Goal: Information Seeking & Learning: Learn about a topic

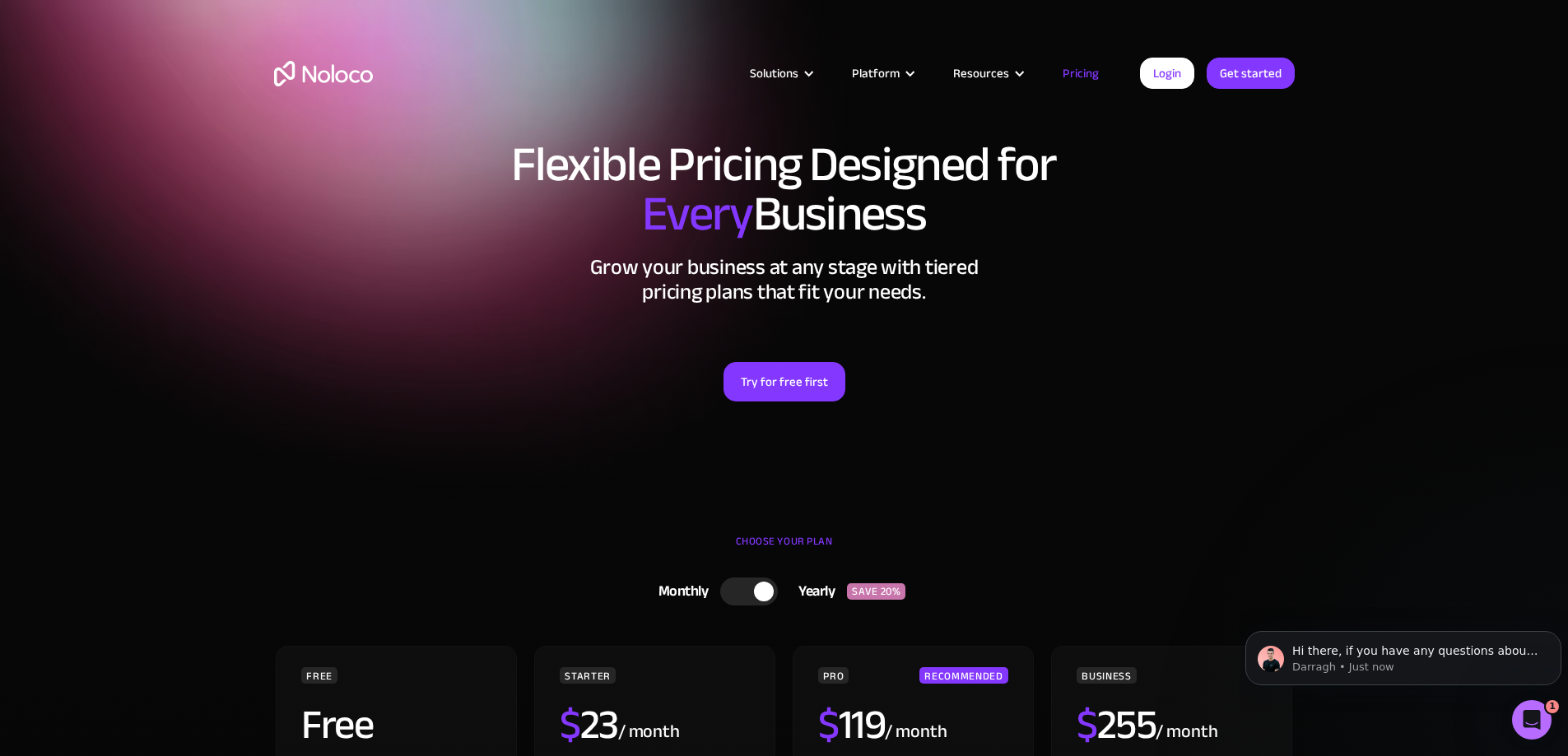
click at [326, 78] on img "home" at bounding box center [323, 74] width 99 height 25
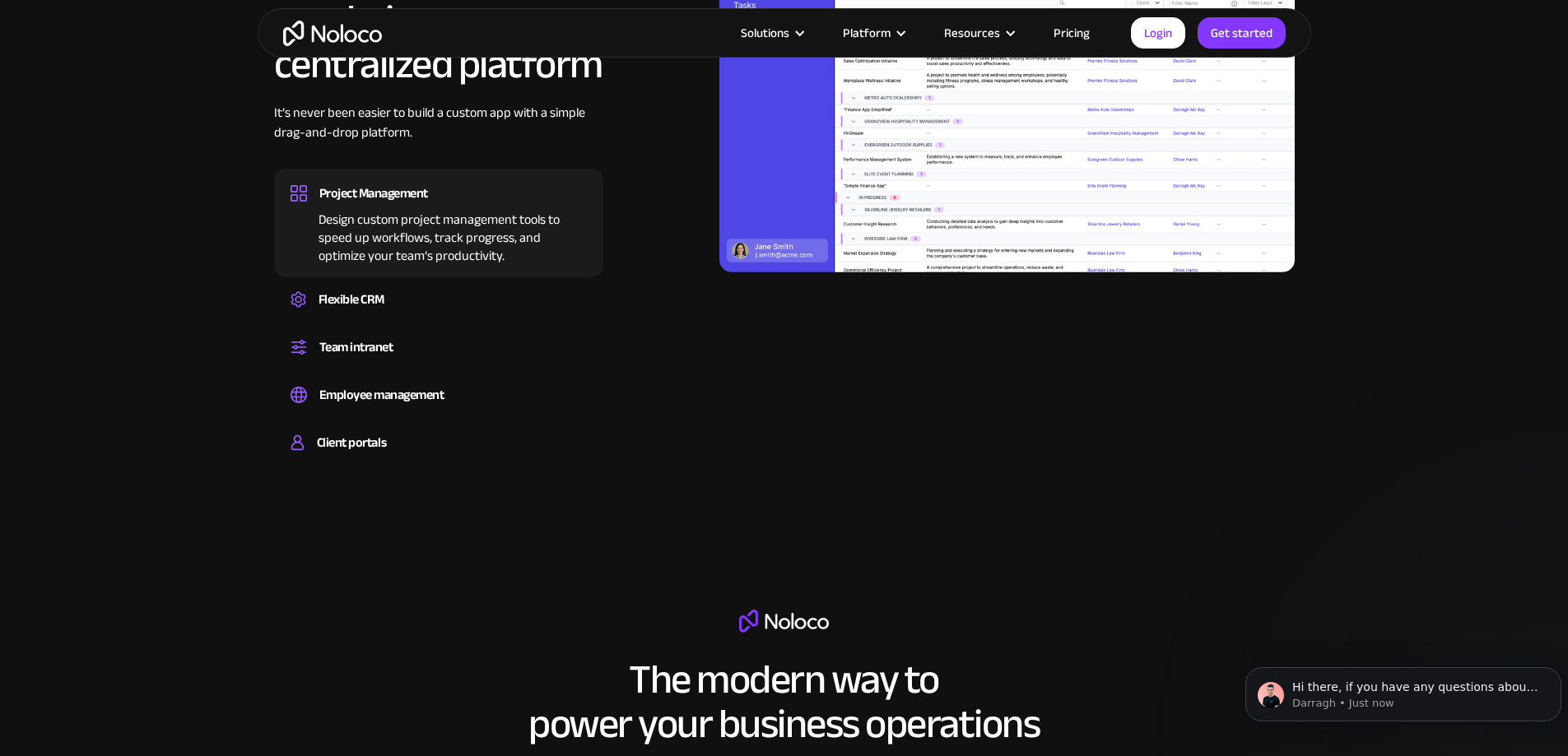
scroll to position [2058, 0]
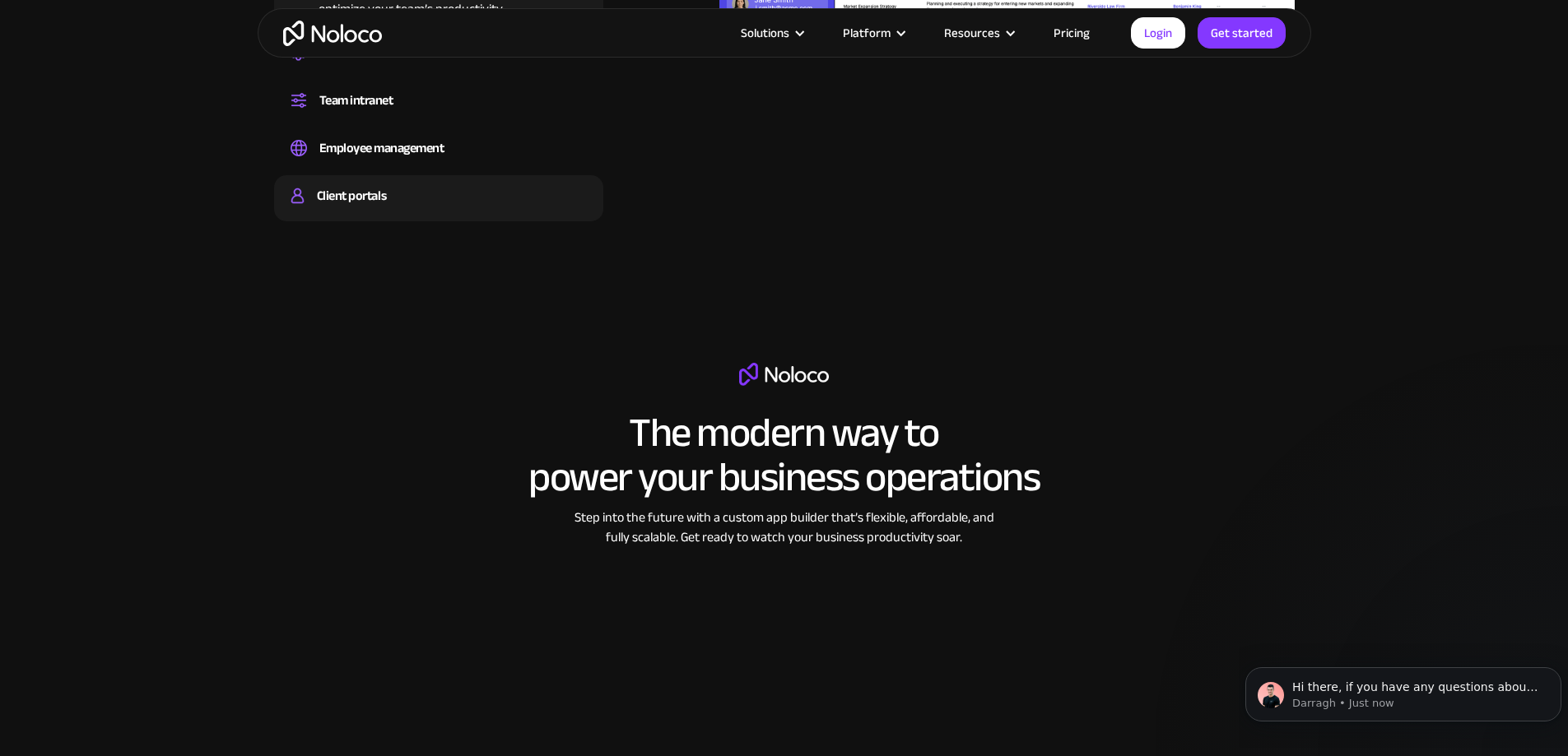
click at [396, 208] on div "Client portals" at bounding box center [438, 196] width 297 height 24
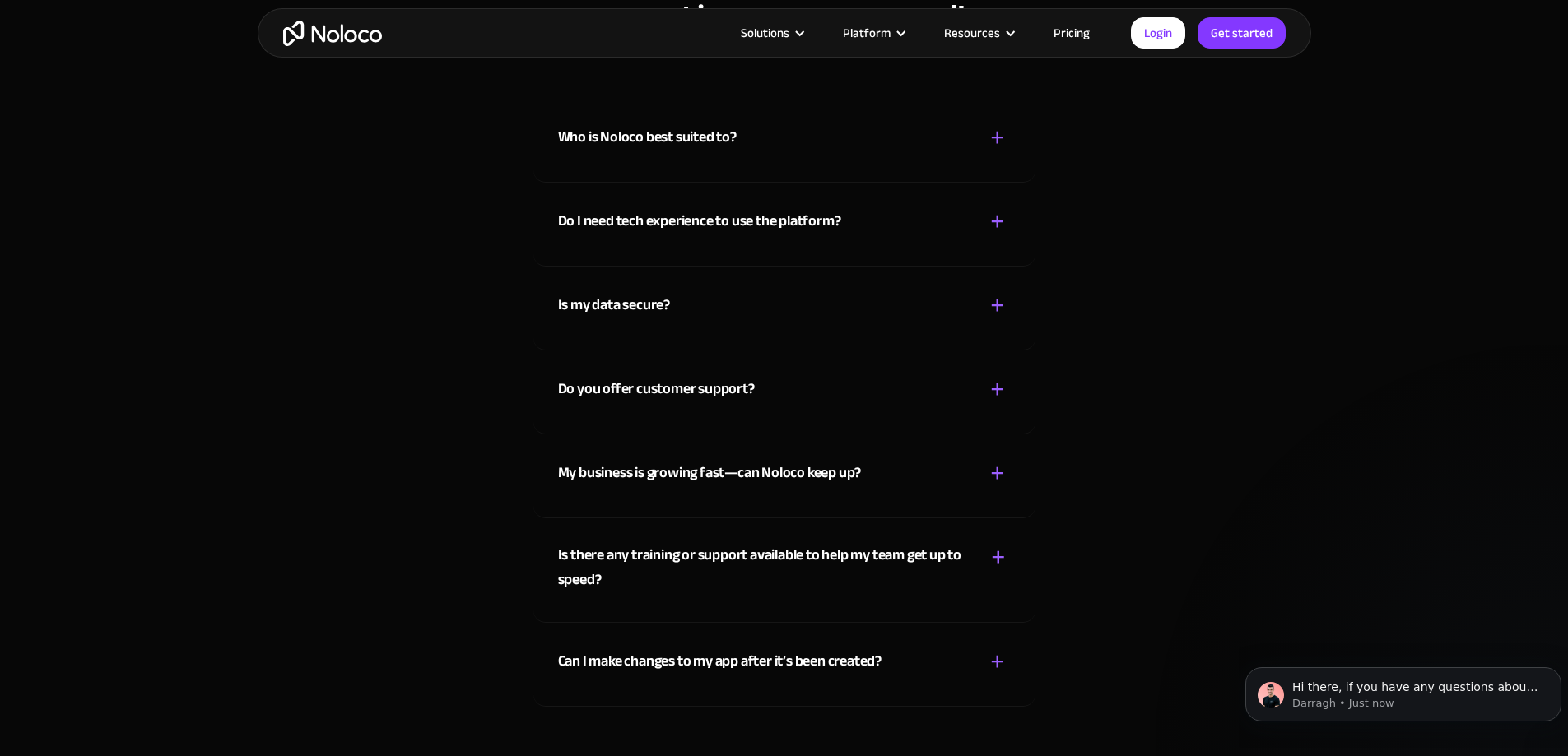
scroll to position [8725, 0]
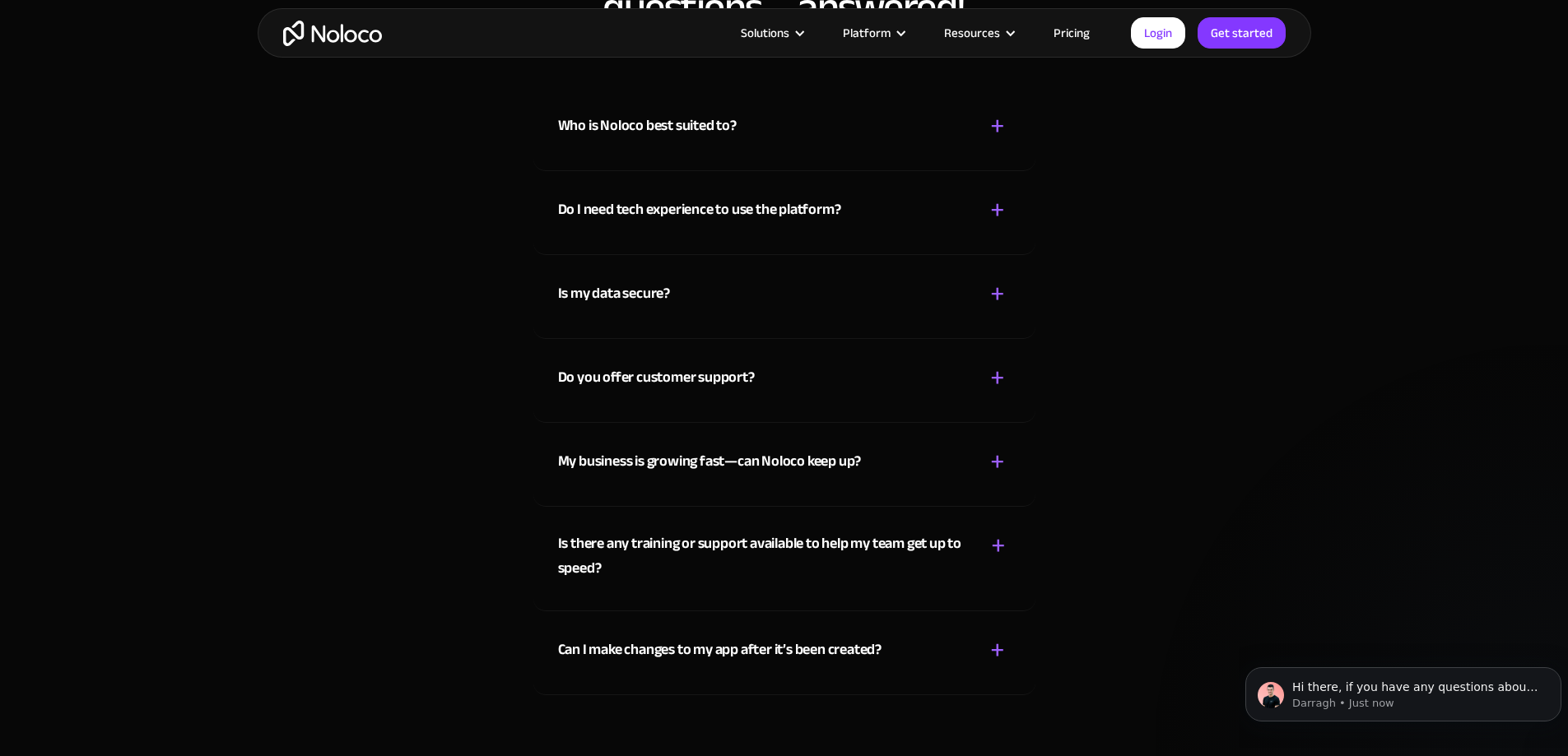
click at [683, 313] on div "Is my data secure? + -" at bounding box center [784, 284] width 452 height 59
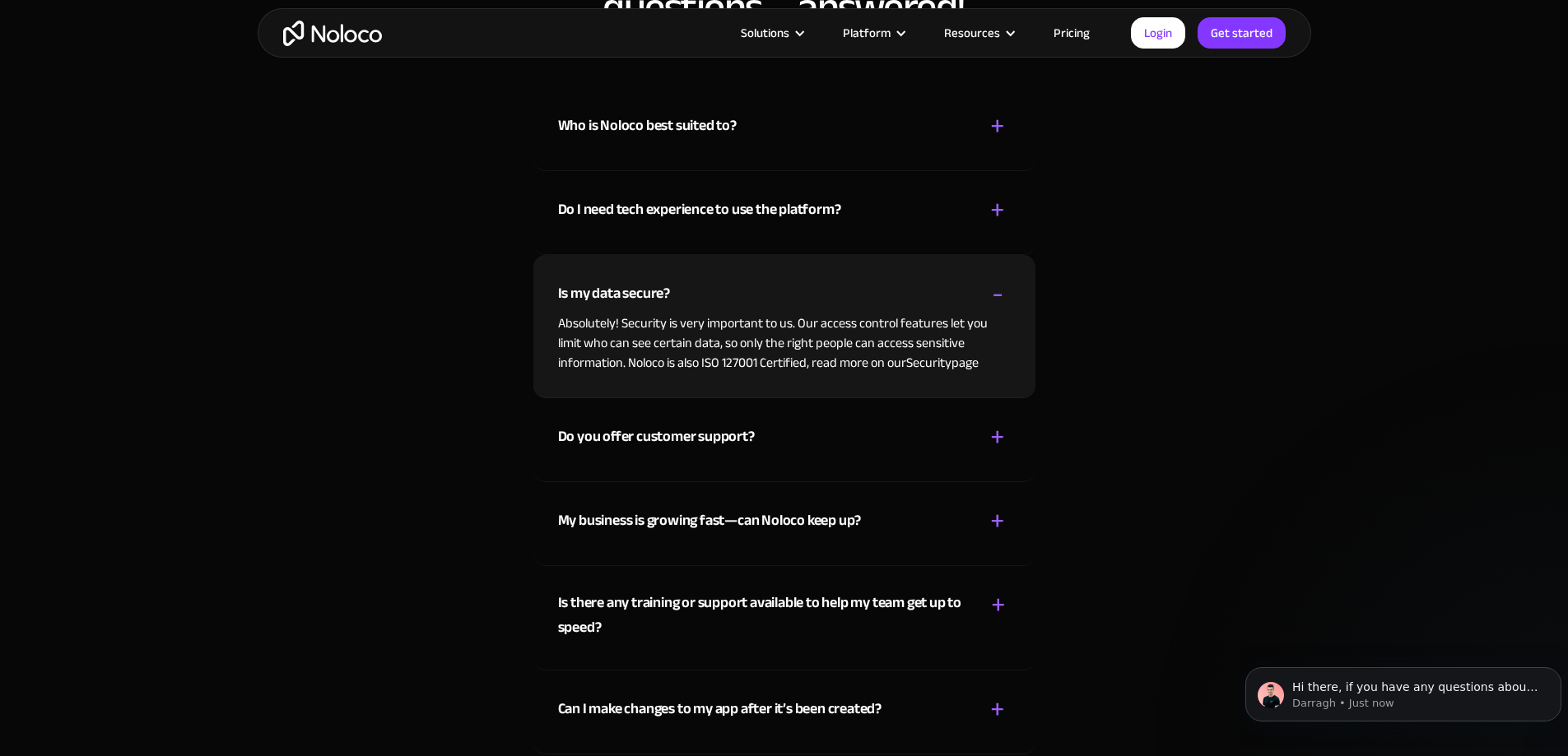
click at [683, 313] on div "Is my data secure? + -" at bounding box center [784, 284] width 452 height 59
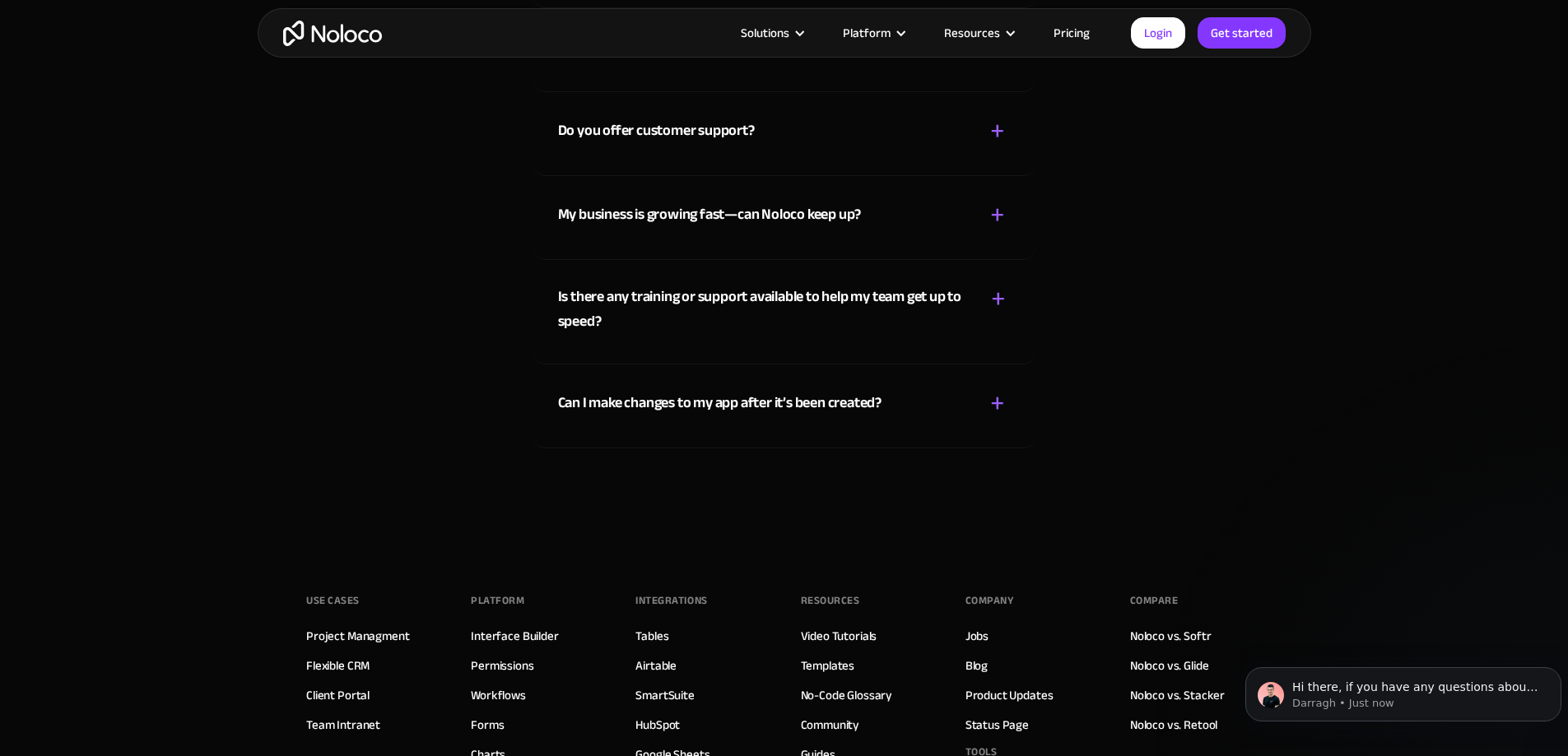
scroll to position [9054, 0]
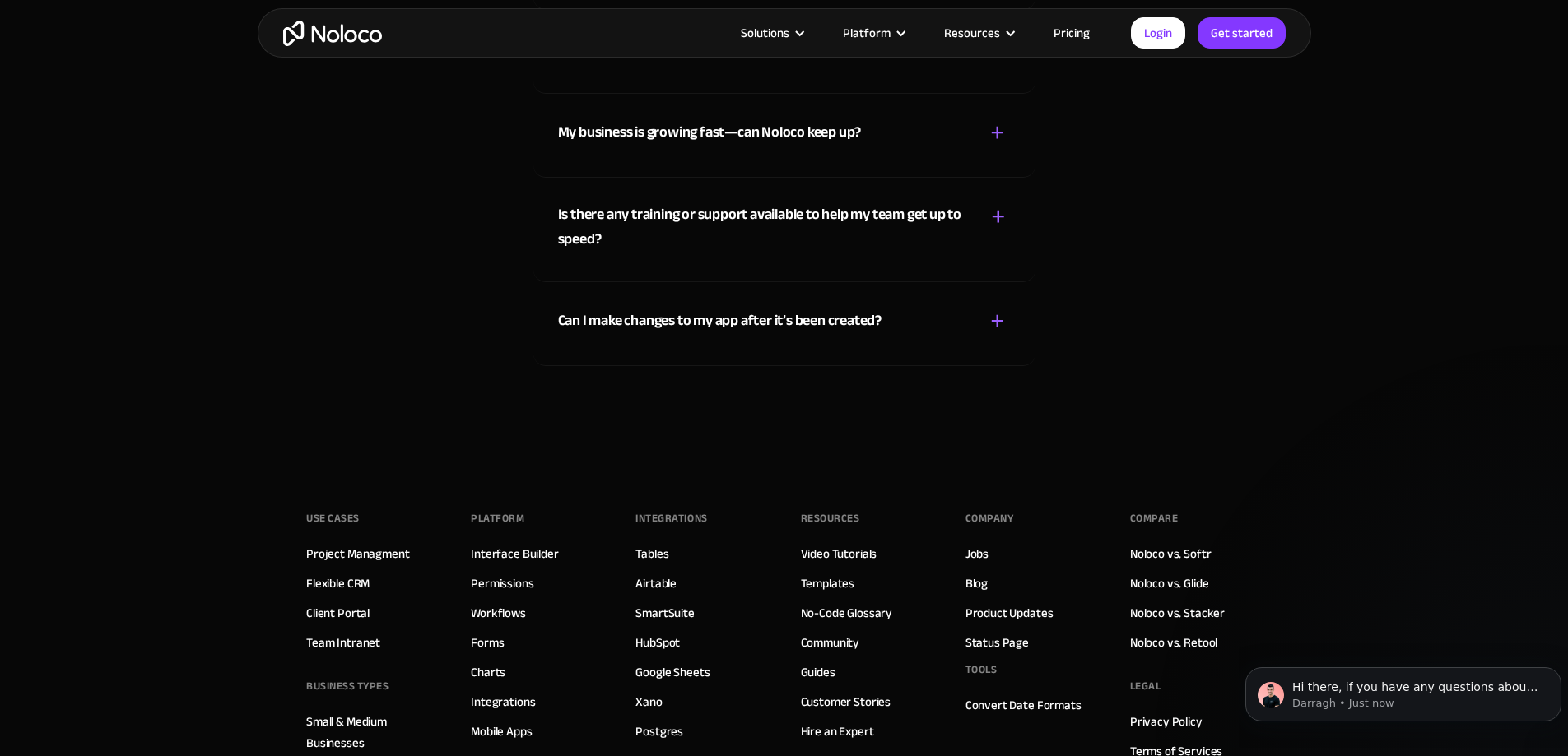
click at [808, 333] on div "Can I make changes to my app after it’s been created?" at bounding box center [720, 321] width 324 height 24
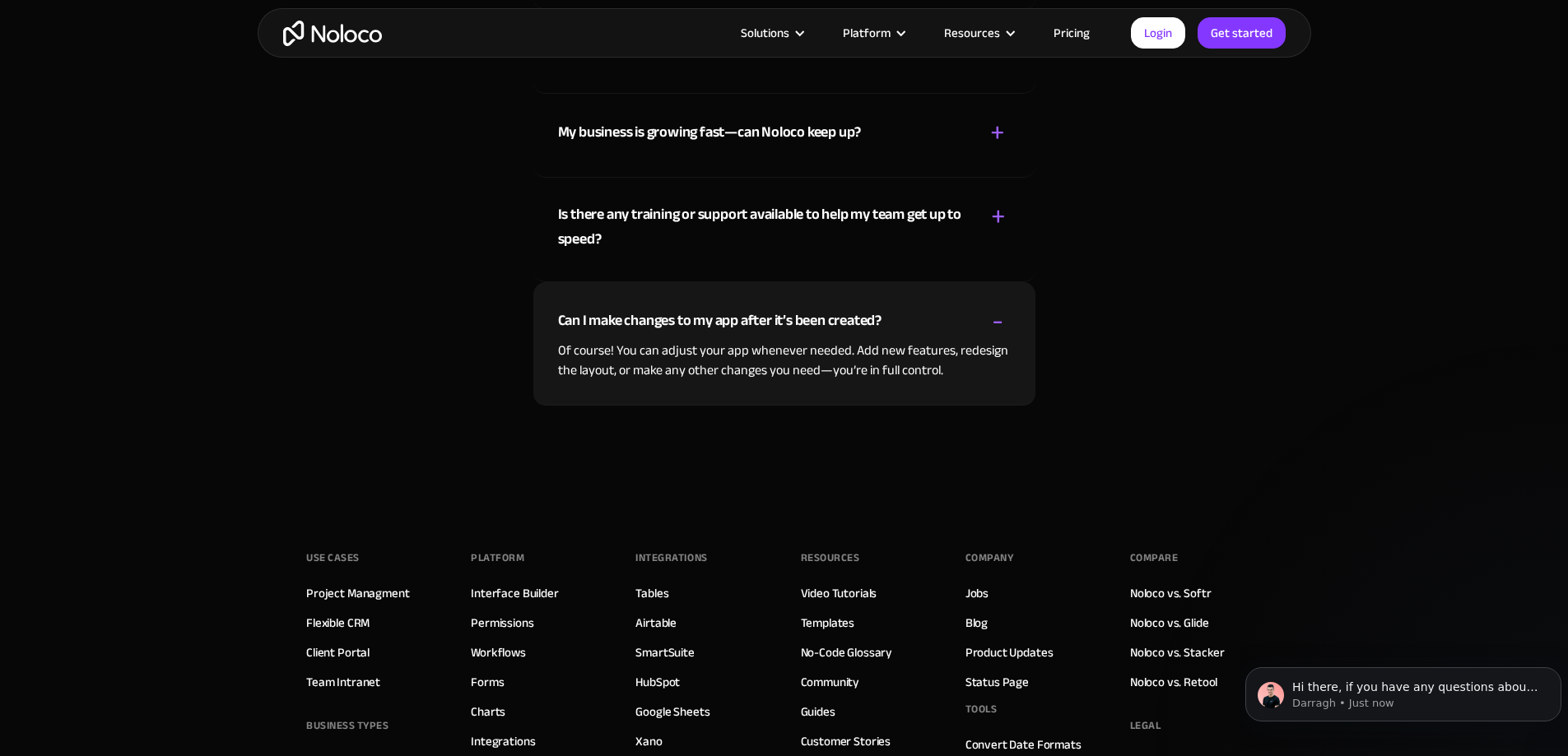
click at [829, 333] on div "Can I make changes to my app after it’s been created?" at bounding box center [720, 321] width 324 height 24
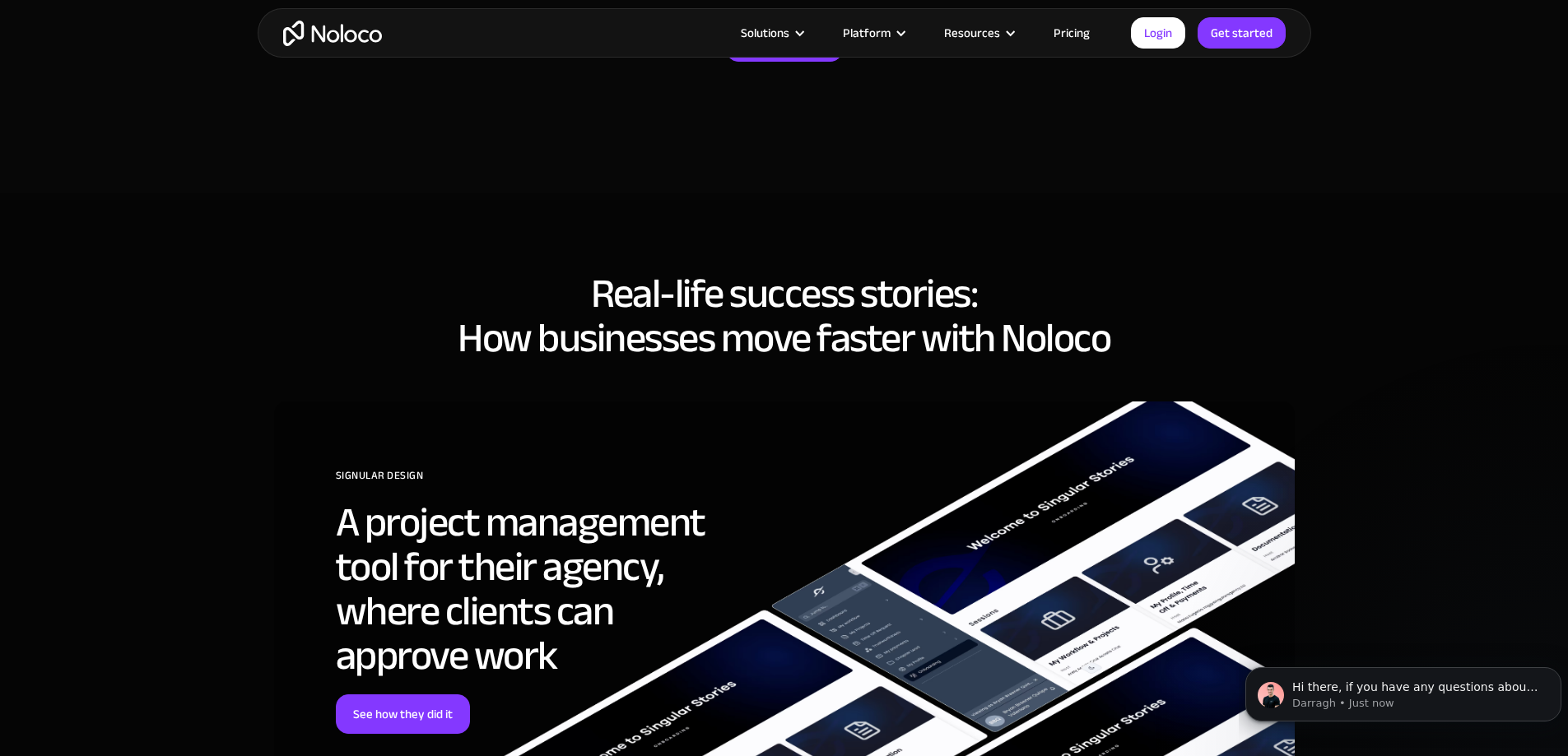
scroll to position [5680, 0]
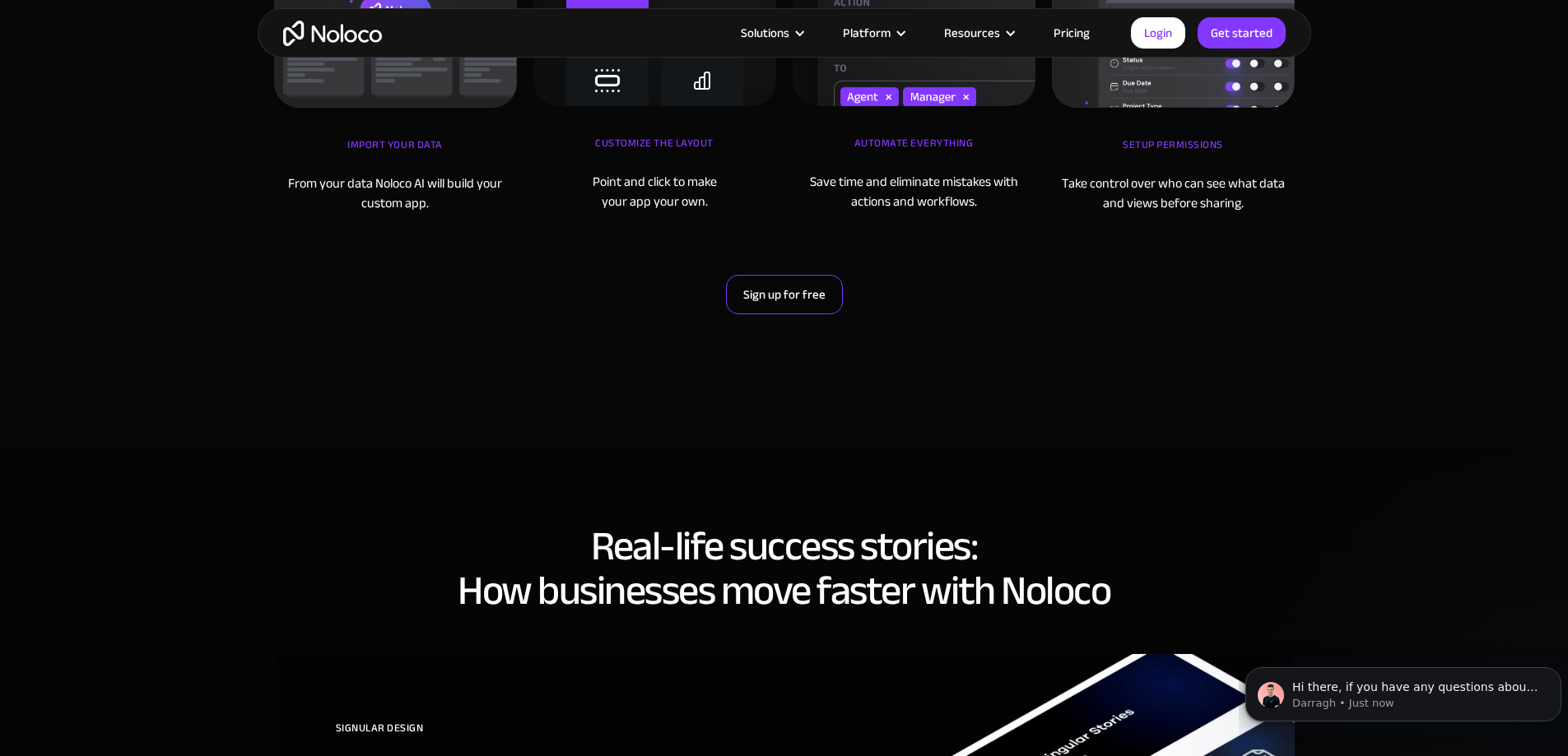
click at [832, 314] on link "Sign up for free" at bounding box center [785, 294] width 117 height 39
click at [1088, 40] on link "Pricing" at bounding box center [1072, 32] width 77 height 21
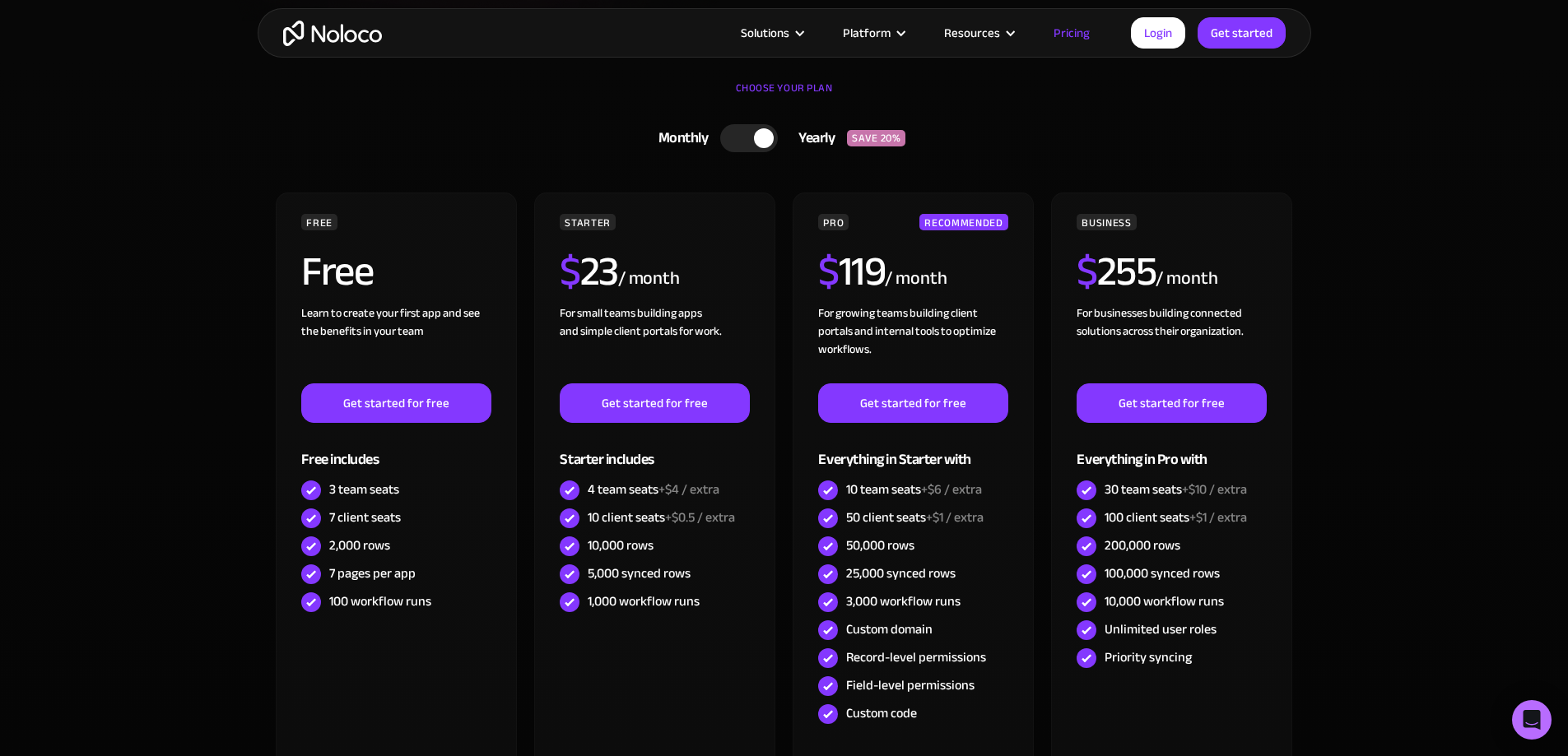
scroll to position [494, 0]
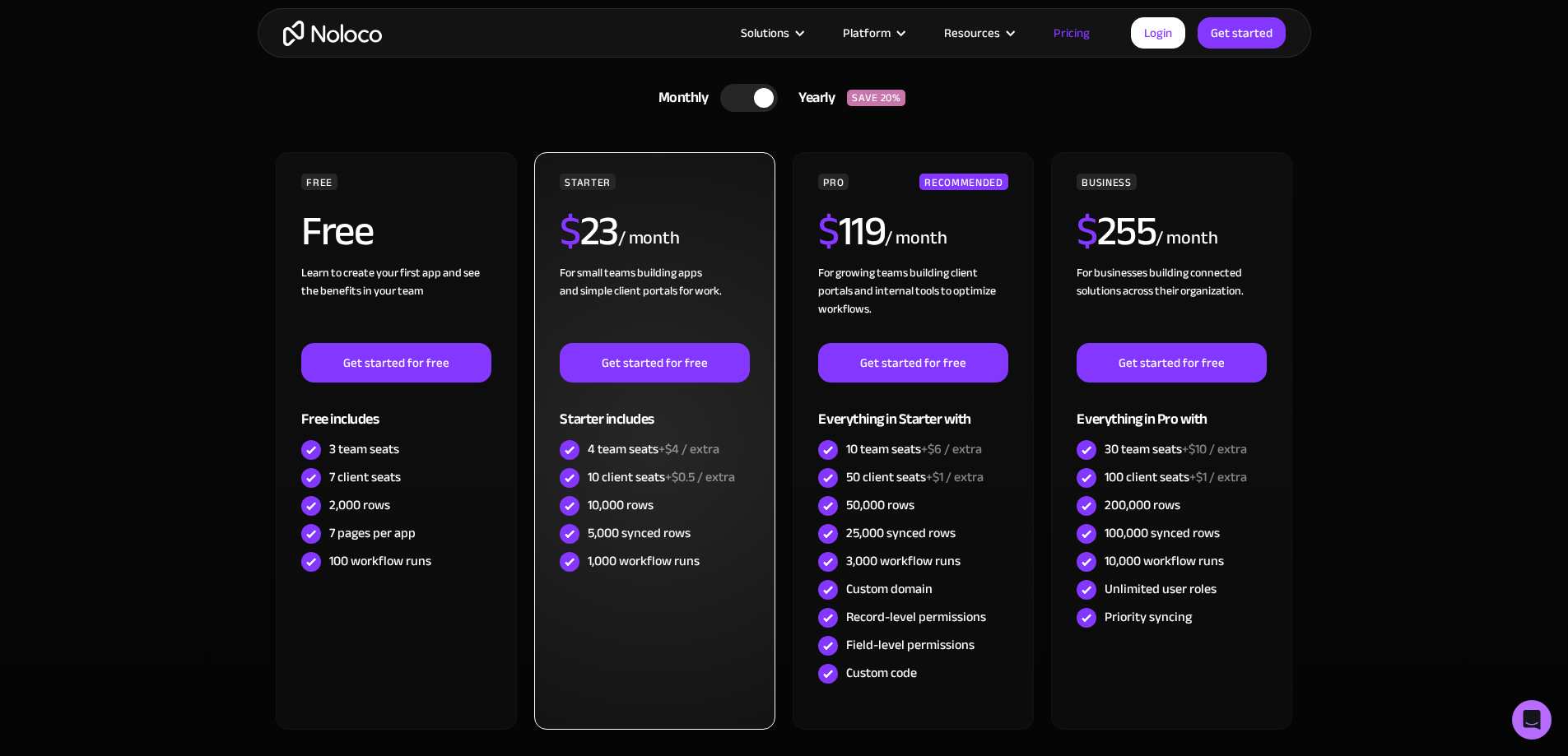
click at [640, 474] on div "10 client seats +$0.5 / extra" at bounding box center [662, 477] width 147 height 18
click at [704, 470] on span "+$0.5 / extra" at bounding box center [700, 477] width 70 height 24
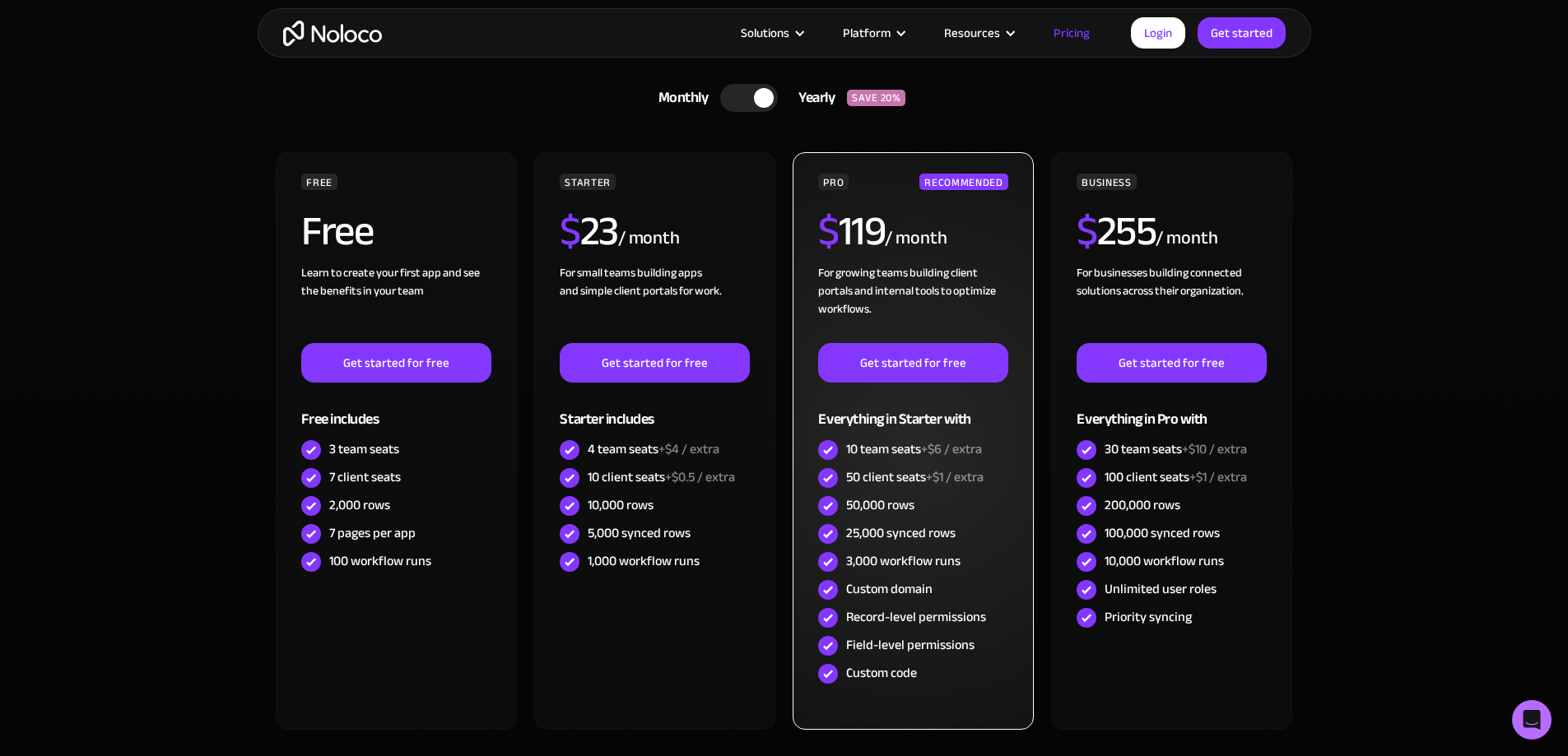
click at [951, 508] on div "50,000 rows" at bounding box center [913, 507] width 189 height 28
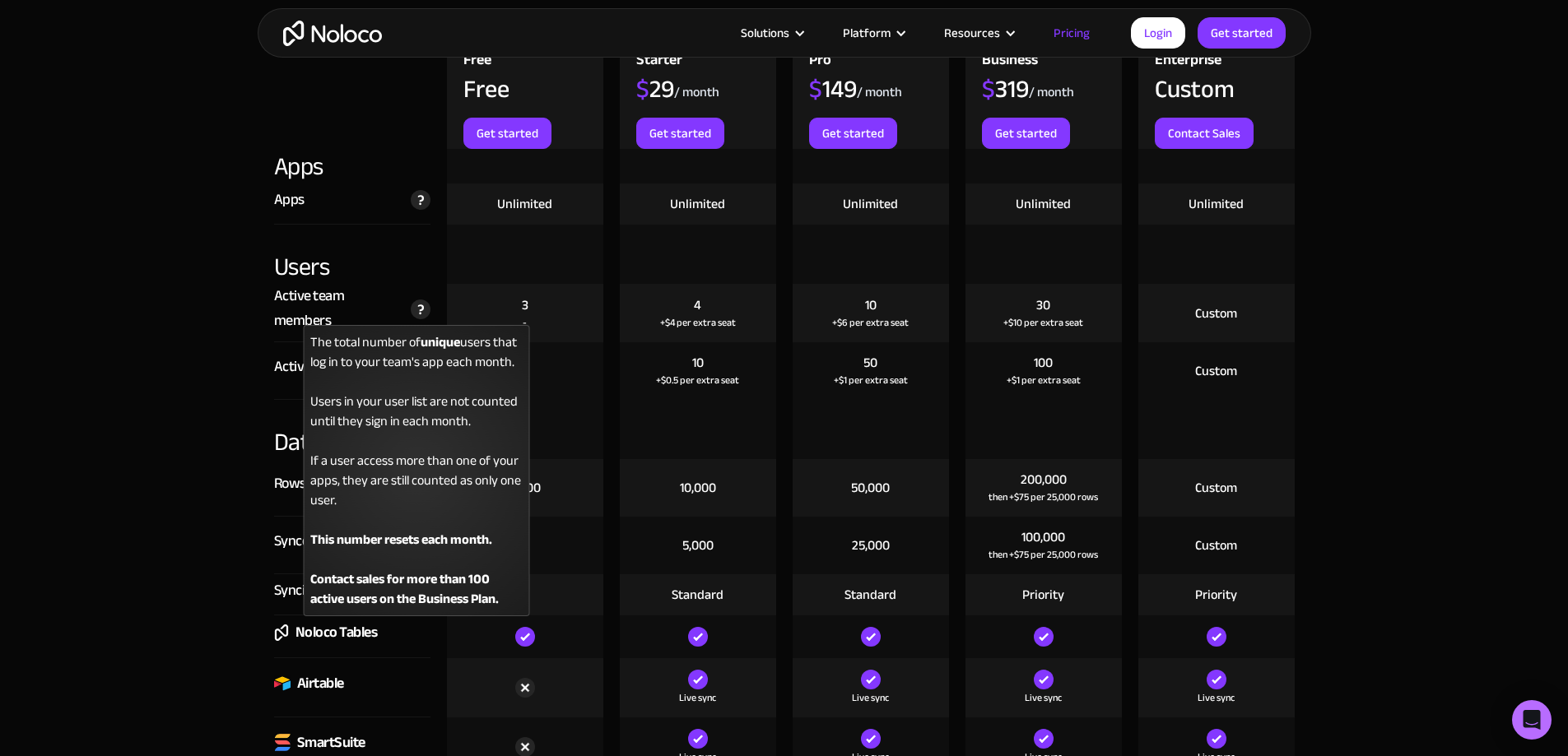
scroll to position [1976, 0]
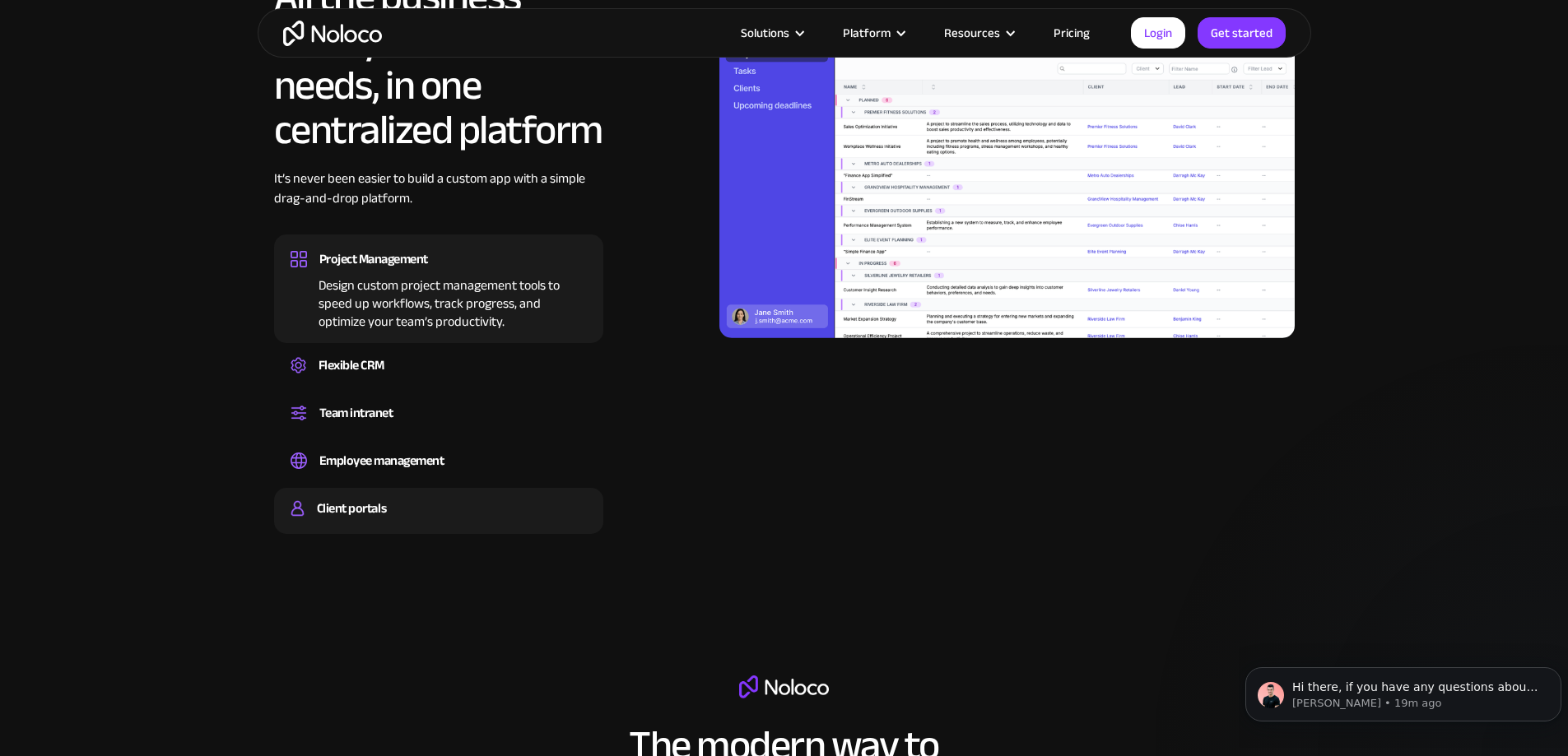
scroll to position [1894, 0]
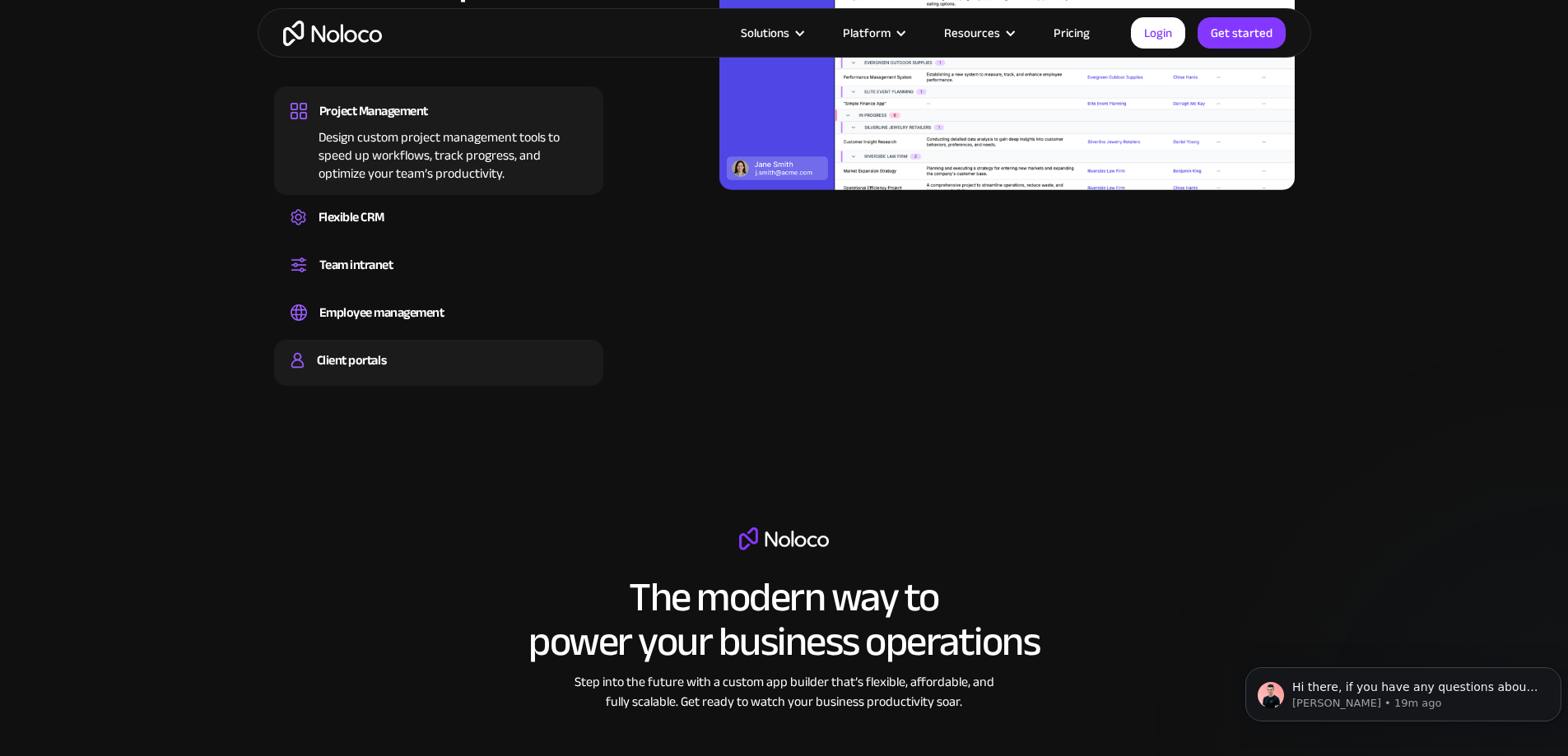
click at [390, 373] on div "Client portals" at bounding box center [438, 360] width 297 height 24
